Goal: Information Seeking & Learning: Check status

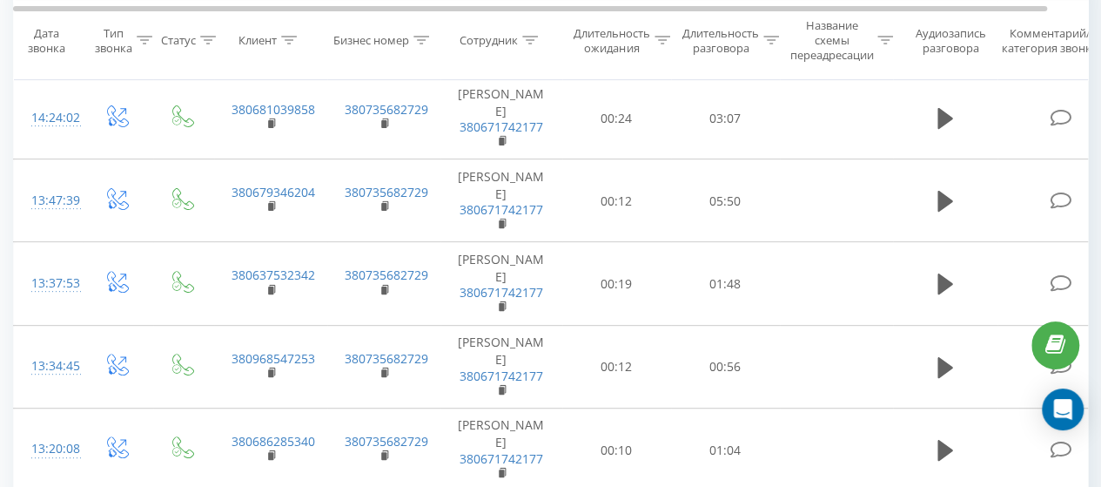
scroll to position [75, 0]
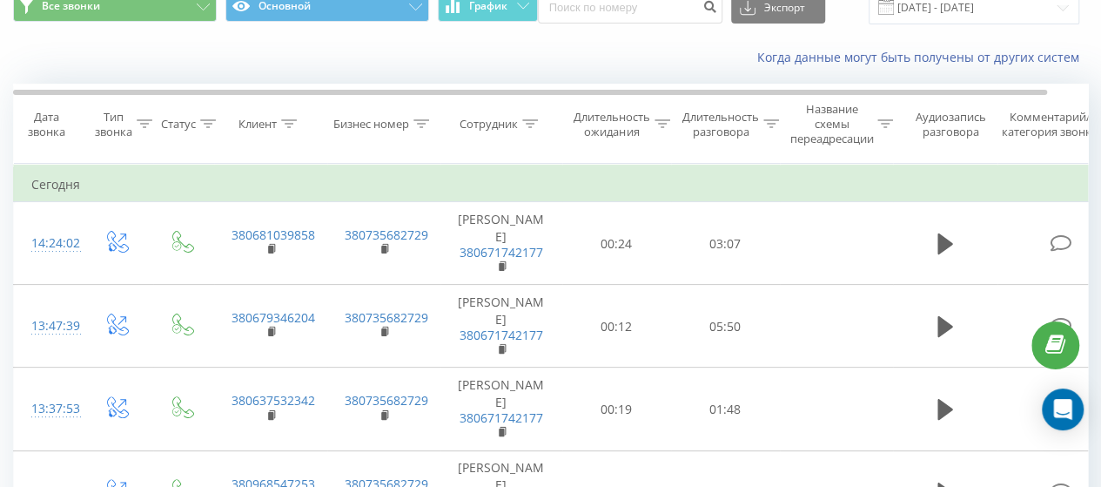
click at [771, 121] on icon at bounding box center [771, 123] width 16 height 9
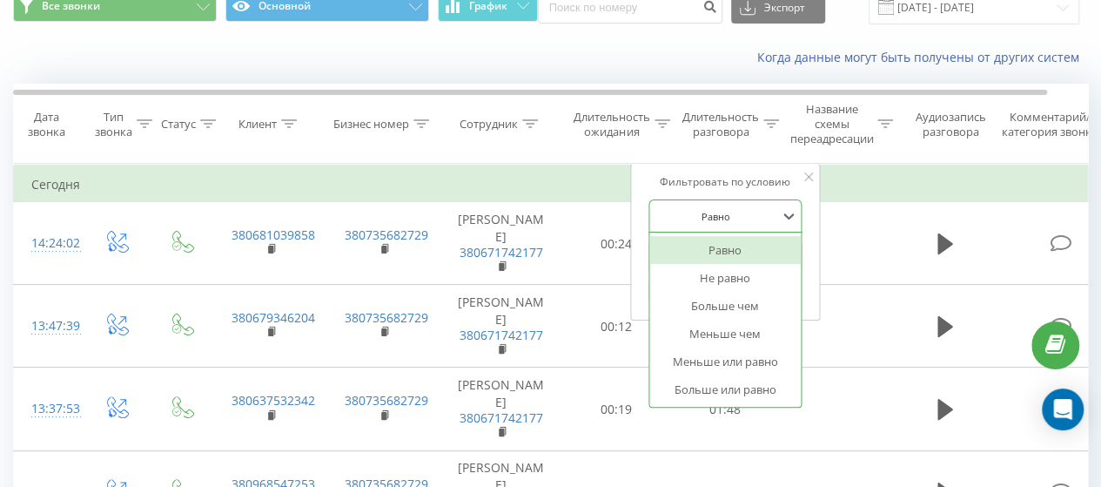
click at [740, 215] on div at bounding box center [716, 216] width 124 height 17
click at [715, 306] on font "Больше чем" at bounding box center [725, 306] width 68 height 16
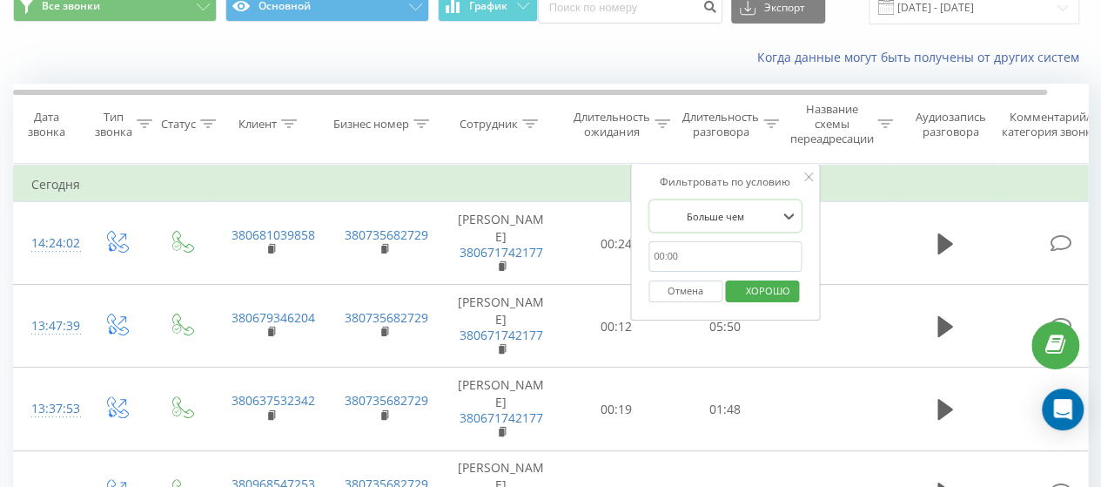
click at [676, 285] on font "Отмена" at bounding box center [686, 290] width 36 height 13
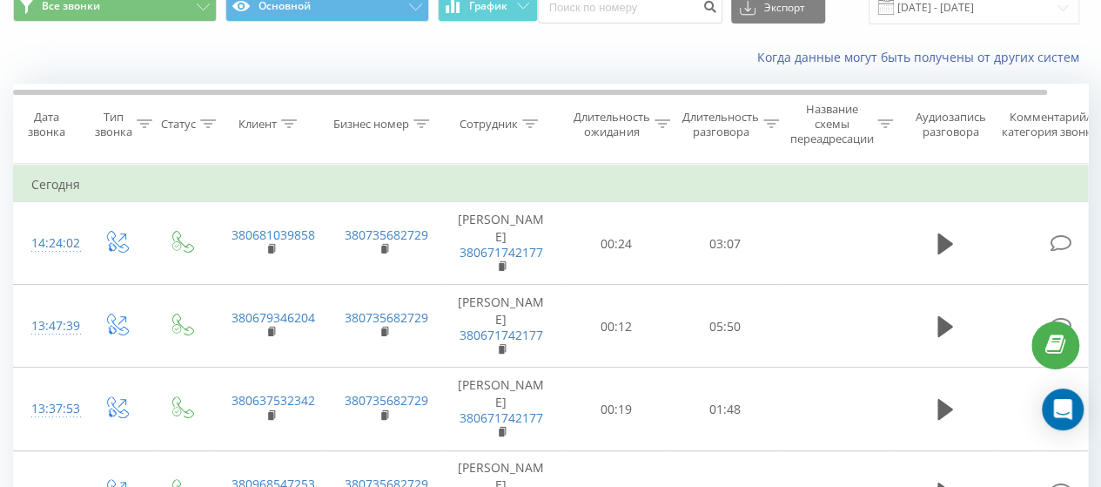
click at [746, 130] on font "Длительность разговора" at bounding box center [720, 124] width 77 height 30
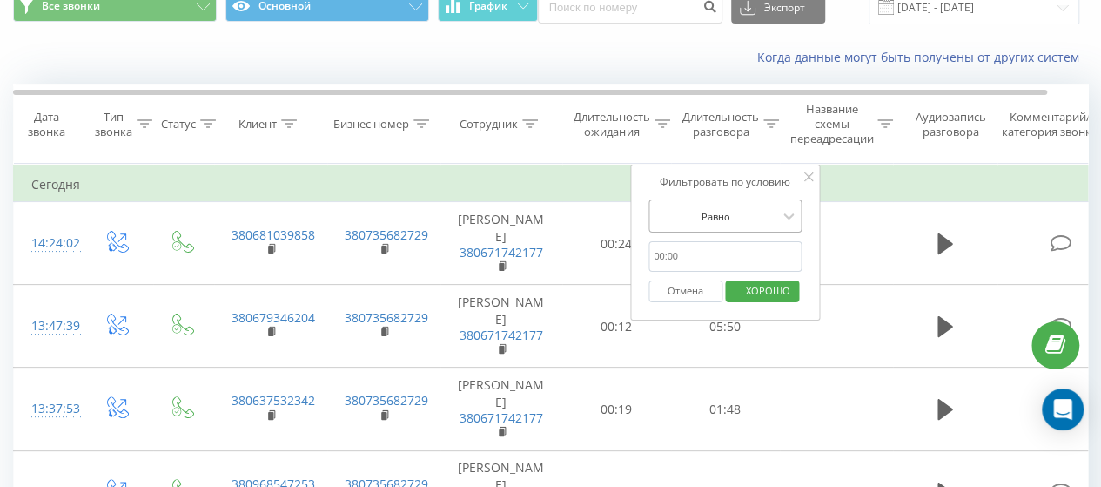
click at [733, 217] on div at bounding box center [716, 216] width 124 height 17
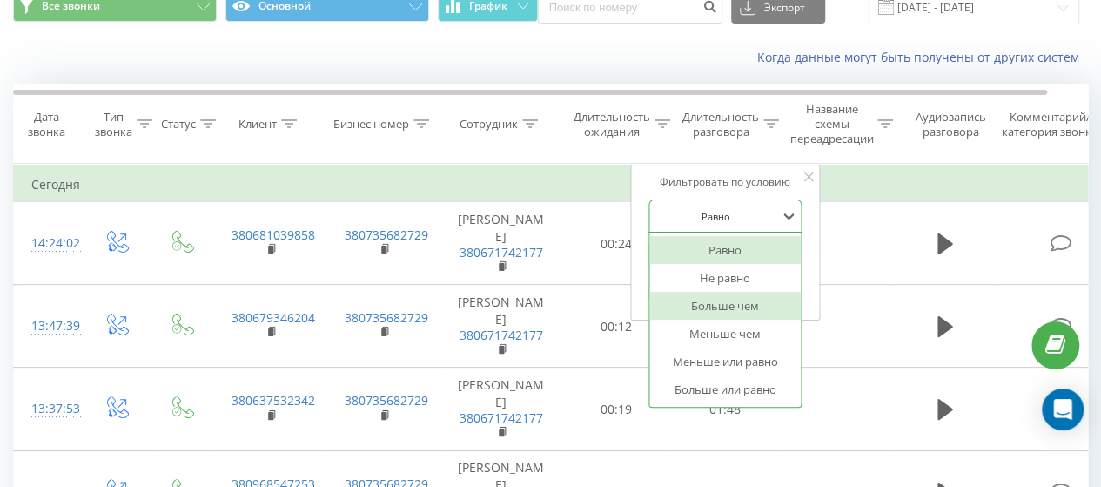
click at [727, 302] on font "Больше чем" at bounding box center [725, 306] width 68 height 16
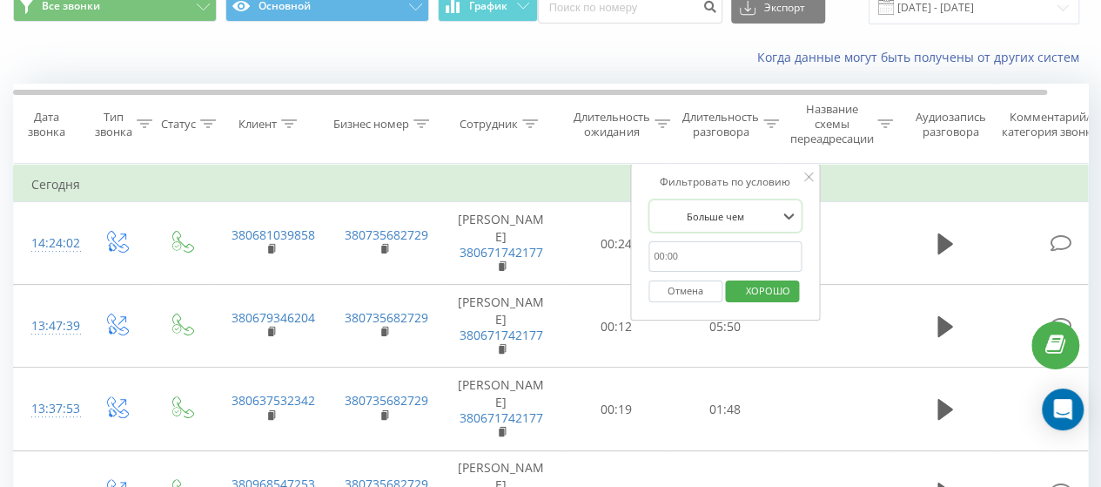
click at [753, 253] on input "text" at bounding box center [724, 256] width 153 height 30
type input "00:59"
click at [788, 292] on font "ХОРОШО" at bounding box center [768, 290] width 44 height 13
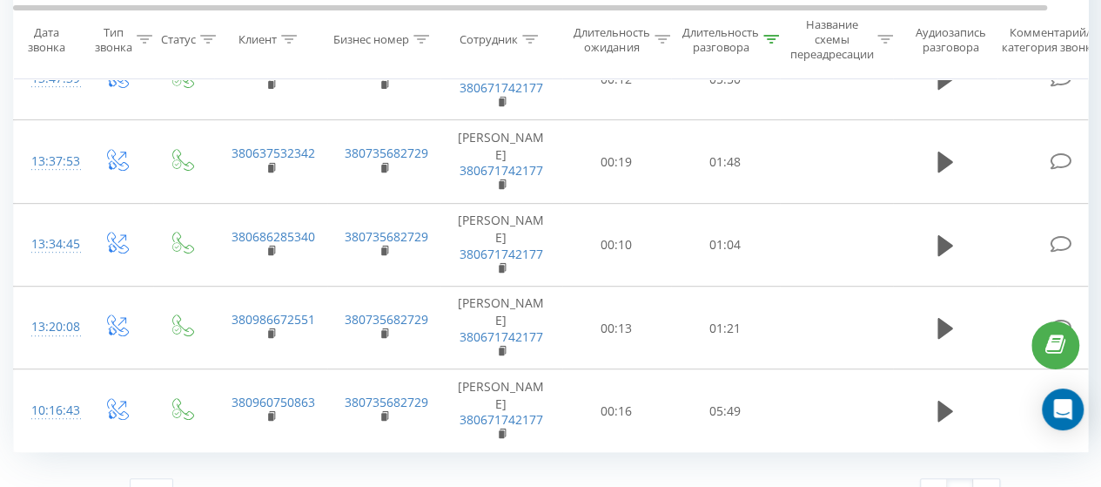
scroll to position [349, 0]
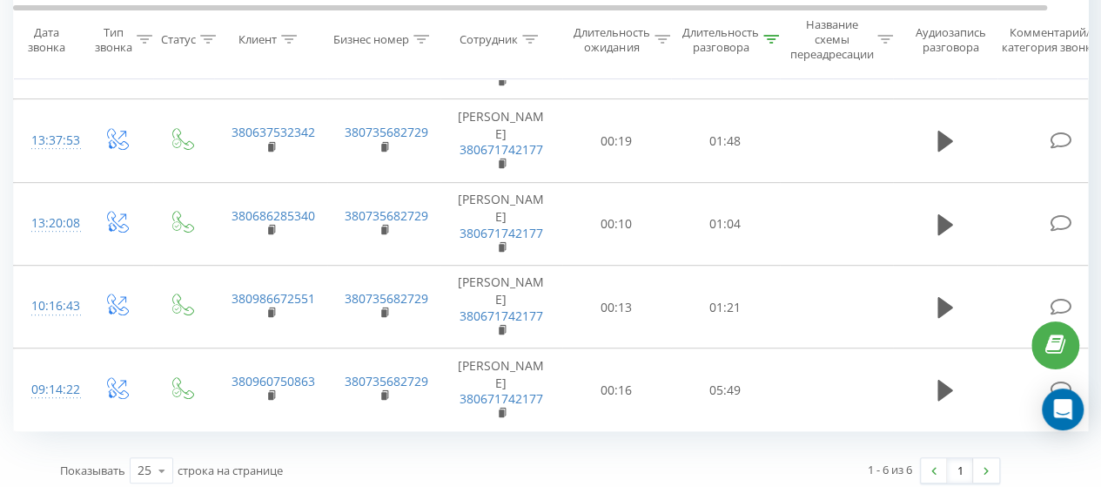
scroll to position [349, 0]
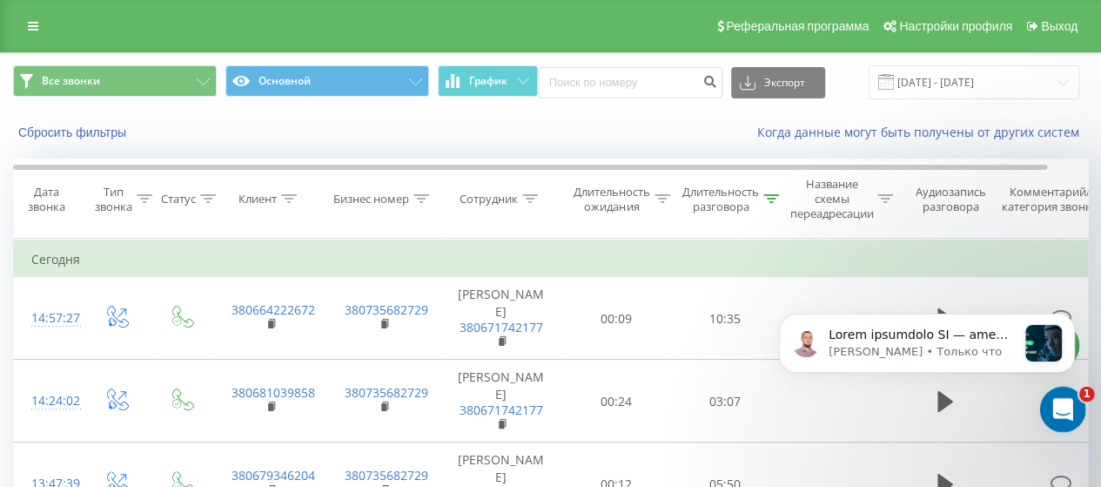
click at [1061, 402] on icon "Открыть офис сообщений Домофон" at bounding box center [1060, 407] width 12 height 14
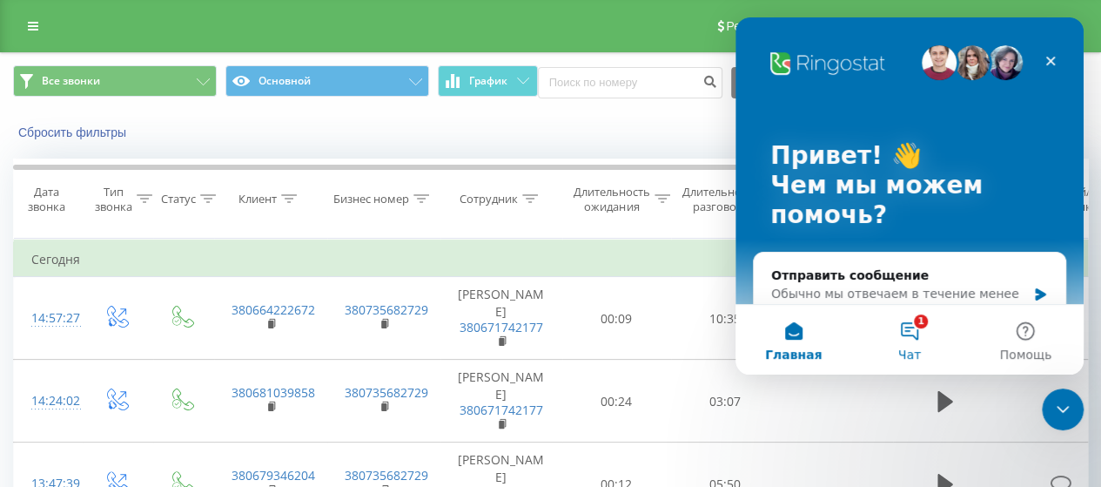
click at [905, 333] on button "1 Чат" at bounding box center [909, 340] width 116 height 70
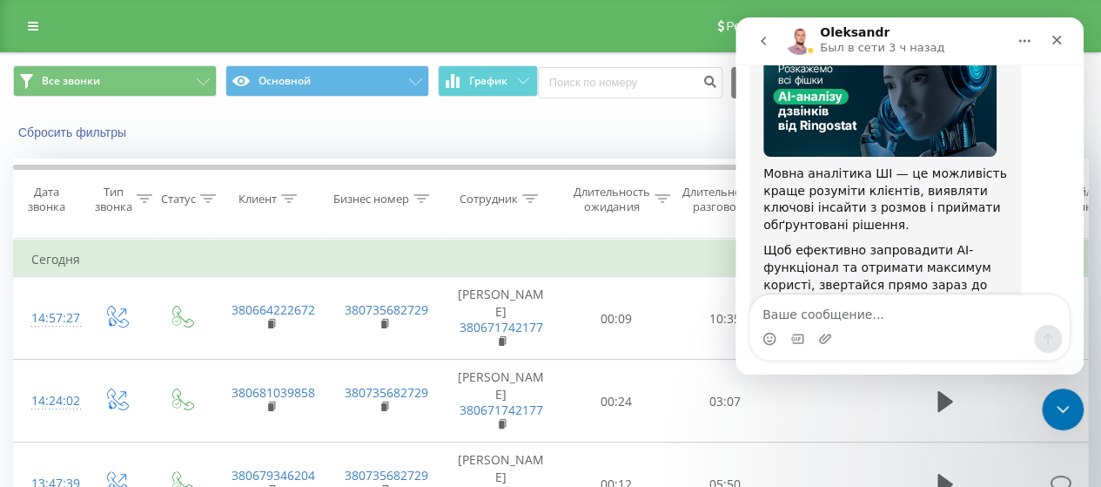
scroll to position [77, 0]
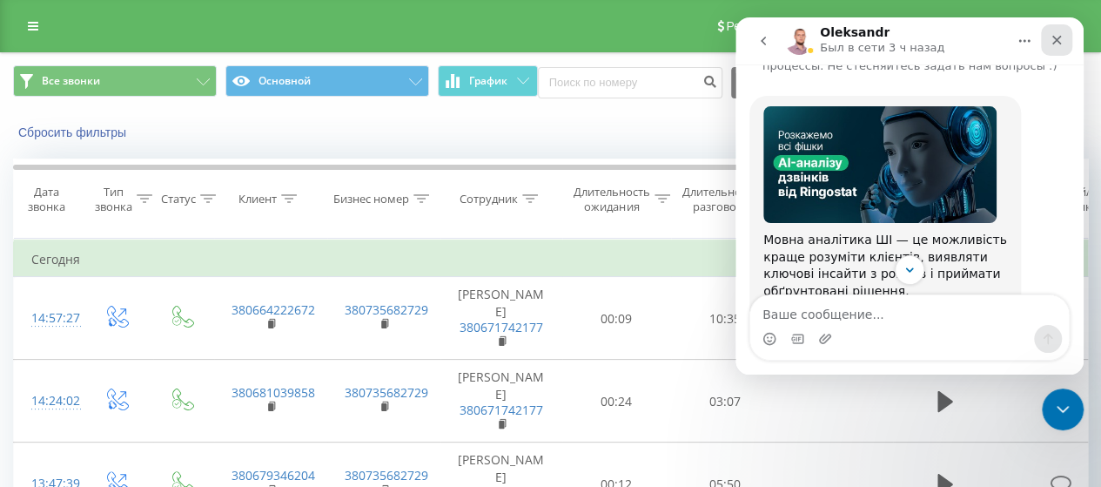
click at [1059, 39] on icon "Закрыть" at bounding box center [1057, 40] width 14 height 14
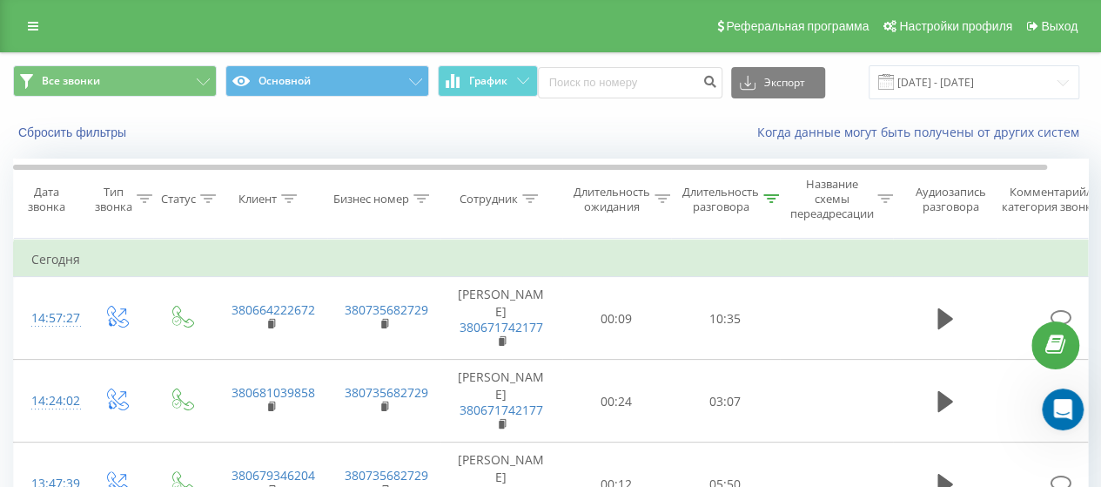
scroll to position [494, 0]
